Goal: Task Accomplishment & Management: Manage account settings

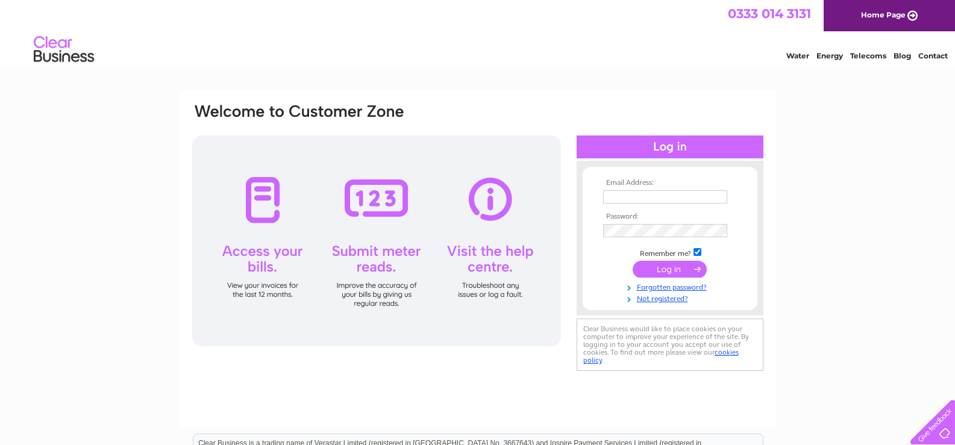
click at [646, 191] on input "text" at bounding box center [665, 196] width 124 height 13
type input "Maretta.Heap@oddfellows.co.uk"
click at [665, 268] on input "submit" at bounding box center [670, 270] width 74 height 17
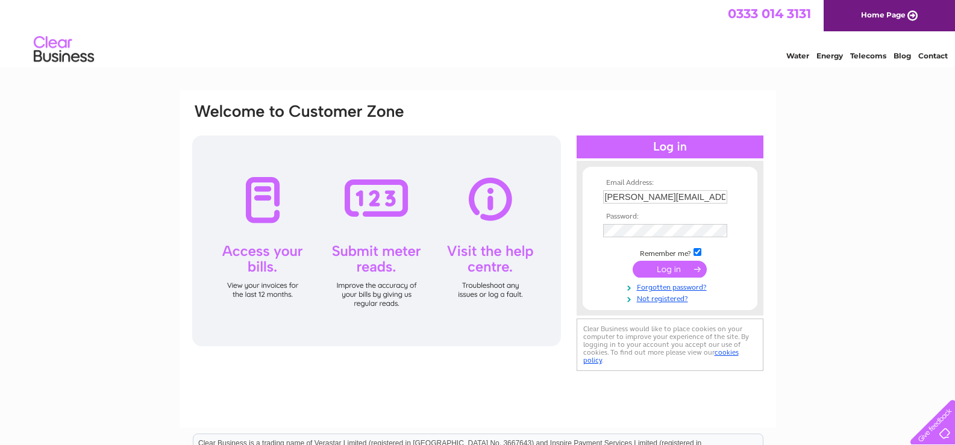
click at [668, 269] on input "submit" at bounding box center [670, 269] width 74 height 17
click at [676, 267] on input "submit" at bounding box center [670, 269] width 74 height 17
